Goal: Information Seeking & Learning: Learn about a topic

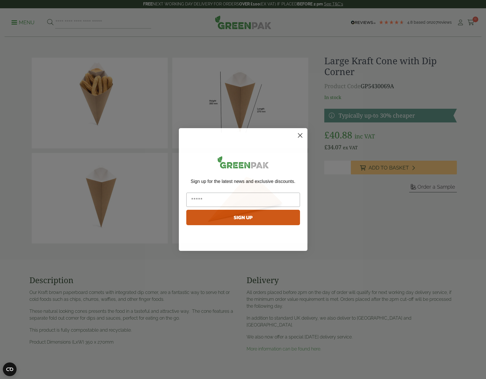
drag, startPoint x: 301, startPoint y: 134, endPoint x: 308, endPoint y: 134, distance: 7.7
click at [301, 134] on icon "Close dialog" at bounding box center [300, 136] width 4 height 4
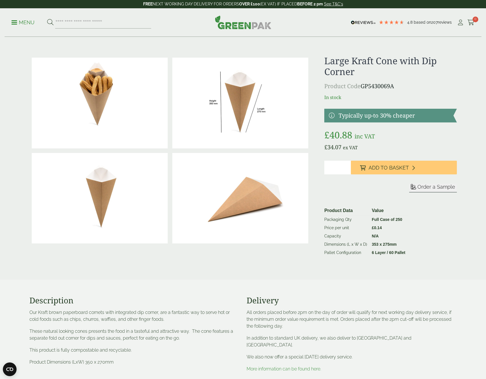
click at [433, 247] on table "Product Data Value Packaging Qty Full Case of 250 Price per unit £ 0.14 Capacit…" at bounding box center [388, 231] width 132 height 51
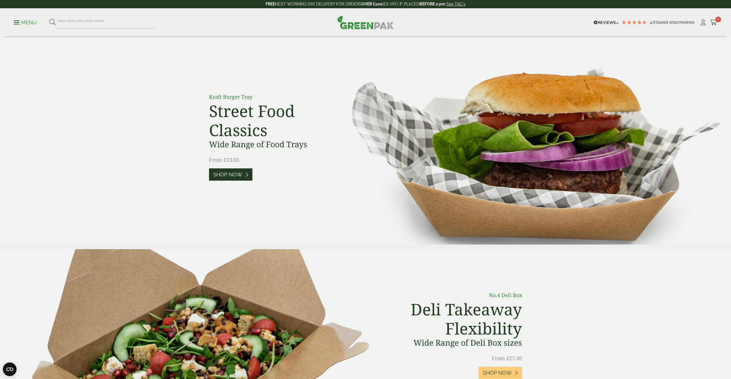
click at [225, 171] on link "Shop Now" at bounding box center [230, 175] width 43 height 12
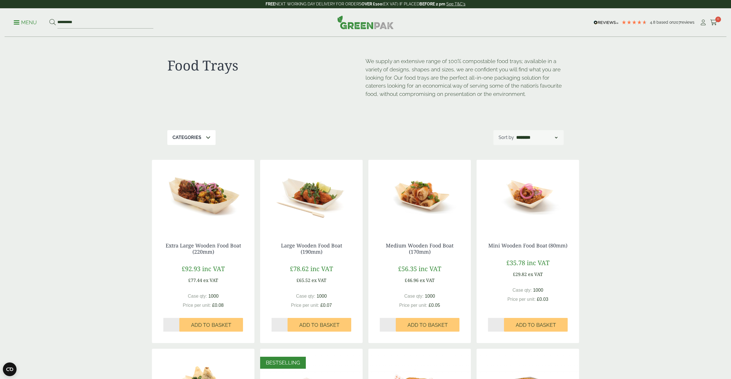
click at [216, 189] on img at bounding box center [203, 195] width 103 height 71
